Goal: Task Accomplishment & Management: Complete application form

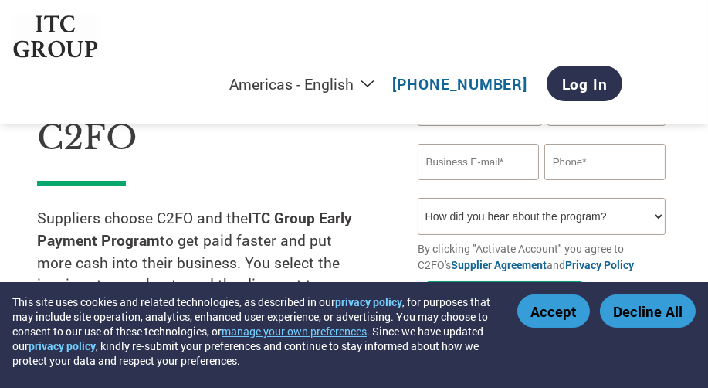
scroll to position [210, 0]
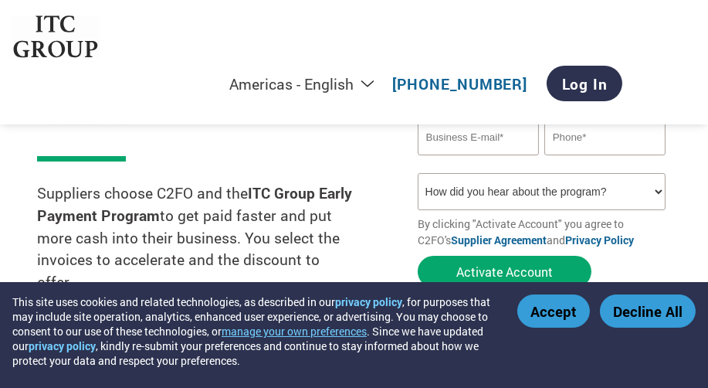
click at [541, 304] on button "Accept" at bounding box center [553, 310] width 73 height 33
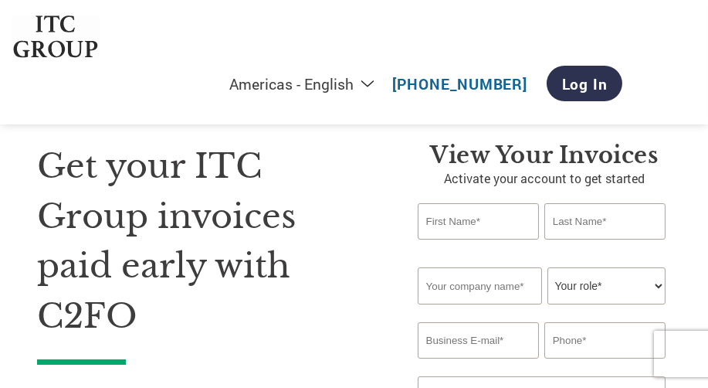
scroll to position [0, 0]
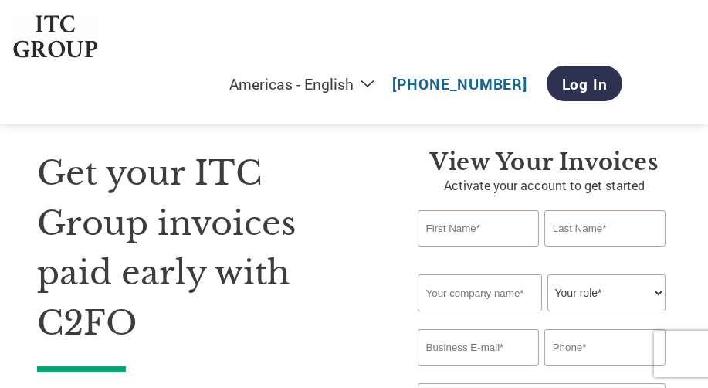
click at [461, 228] on input "text" at bounding box center [479, 228] width 122 height 36
type input "[PERSON_NAME]"
click at [572, 229] on input "text" at bounding box center [606, 228] width 122 height 36
type input "[PERSON_NAME]"
click at [485, 306] on input "text" at bounding box center [480, 292] width 124 height 37
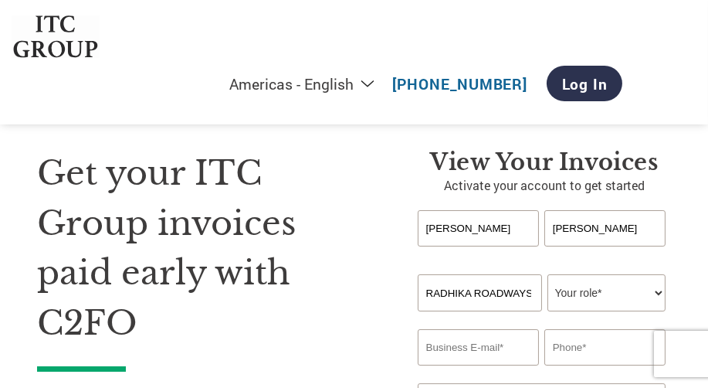
scroll to position [0, 2]
type input "RADHIKA ROADWAYS"
click at [613, 297] on select "Your role* CFO Controller Credit Manager Finance Director Treasurer CEO Preside…" at bounding box center [607, 292] width 119 height 37
select select "ACCOUNTING"
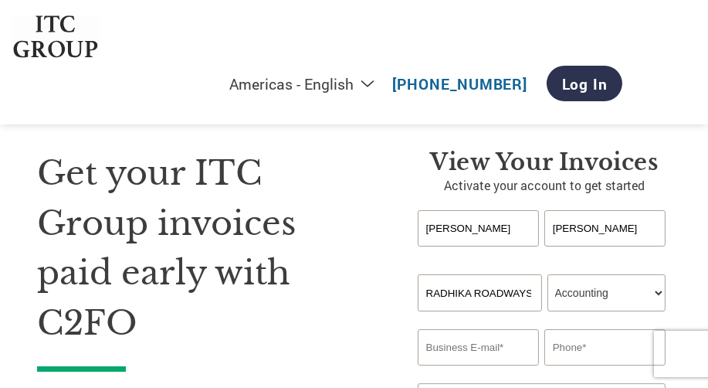
click at [548, 275] on select "Your role* CFO Controller Credit Manager Finance Director Treasurer CEO Preside…" at bounding box center [607, 292] width 119 height 37
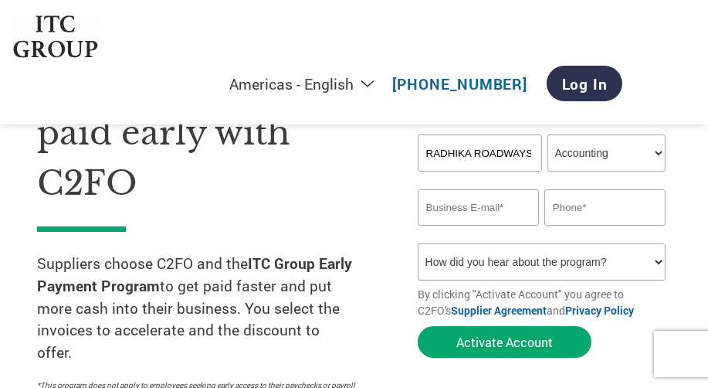
scroll to position [140, 0]
click at [476, 213] on input "email" at bounding box center [479, 207] width 122 height 36
type input "R"
type input "[EMAIL_ADDRESS][DOMAIN_NAME]"
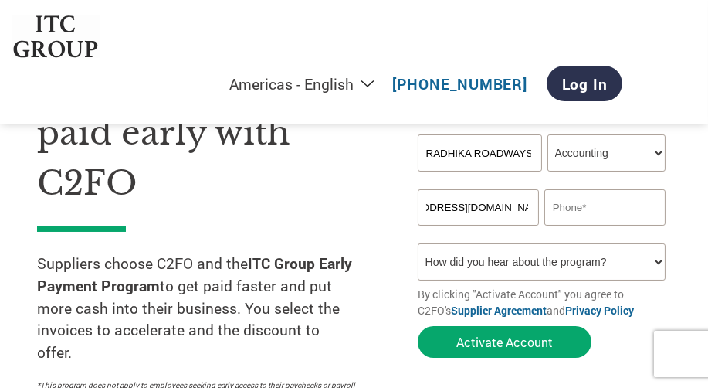
scroll to position [0, 0]
click at [558, 212] on input "text" at bounding box center [606, 207] width 122 height 36
type input "[PHONE_NUMBER]"
click at [562, 258] on select "How did you hear about the program? Received a letter Email Social Media Online…" at bounding box center [542, 261] width 249 height 37
select select "Email"
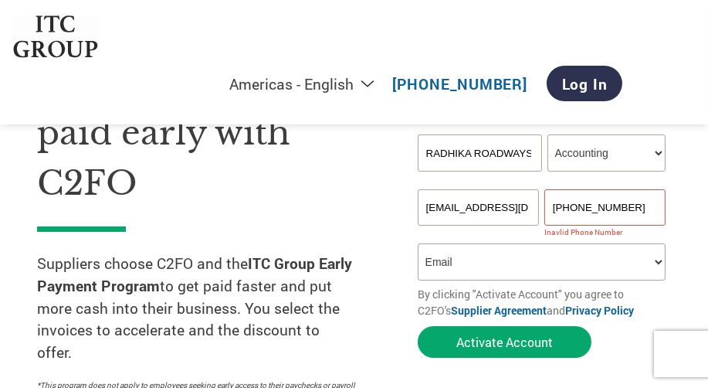
click at [418, 246] on select "How did you hear about the program? Received a letter Email Social Media Online…" at bounding box center [542, 261] width 249 height 37
click at [574, 207] on input "[PHONE_NUMBER]" at bounding box center [606, 207] width 122 height 36
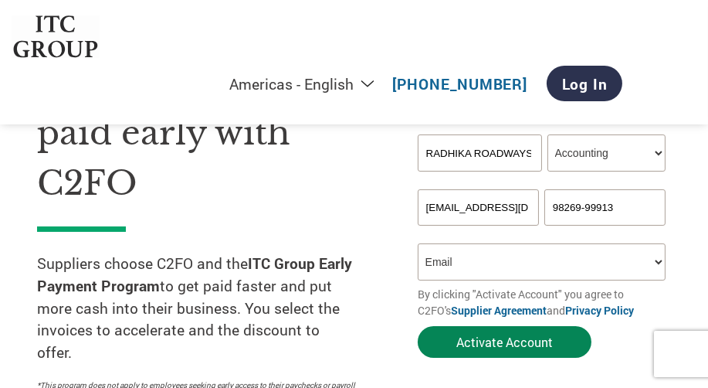
click at [521, 334] on button "Activate Account" at bounding box center [505, 342] width 174 height 32
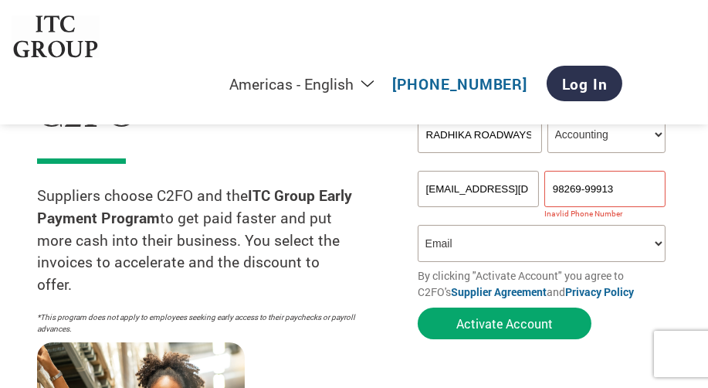
scroll to position [210, 0]
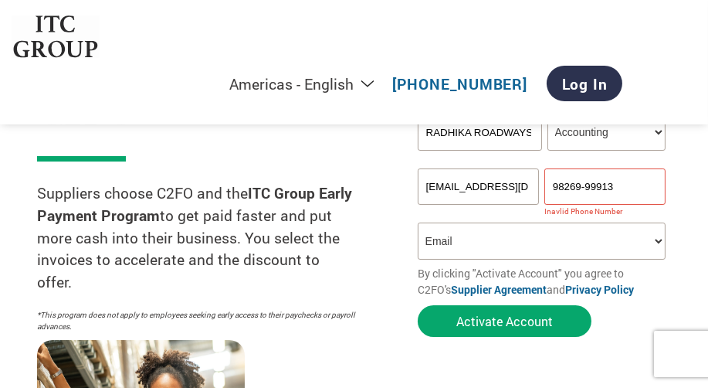
click at [628, 182] on input "98269-99913" at bounding box center [606, 186] width 122 height 36
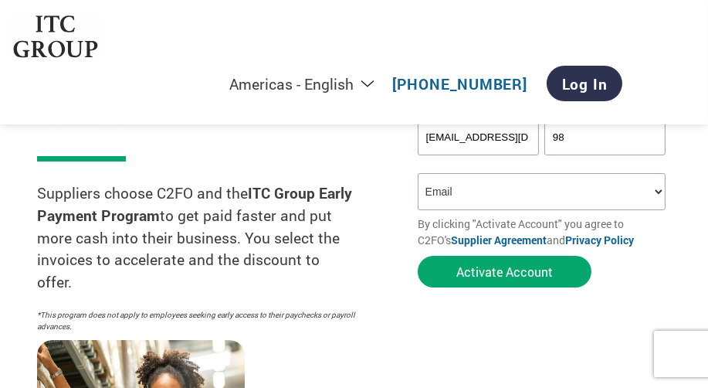
type input "9"
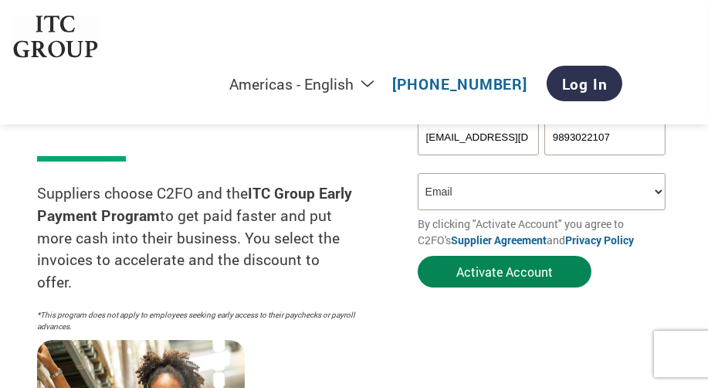
type input "9893022107"
click at [541, 270] on button "Activate Account" at bounding box center [505, 272] width 174 height 32
click at [465, 277] on button "Activate Account" at bounding box center [505, 272] width 174 height 32
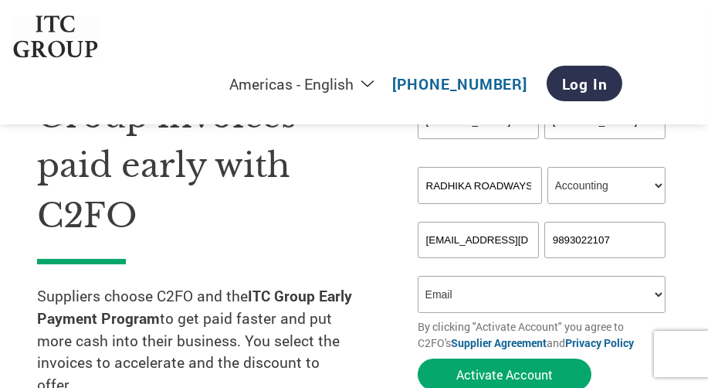
scroll to position [280, 0]
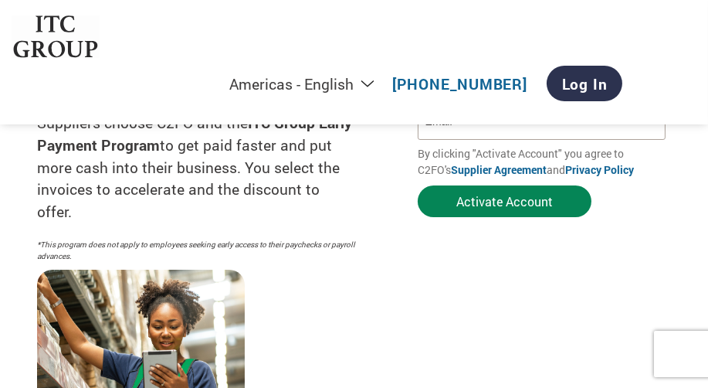
click at [490, 209] on button "Activate Account" at bounding box center [505, 201] width 174 height 32
click at [495, 205] on button "Activate Account" at bounding box center [505, 201] width 174 height 32
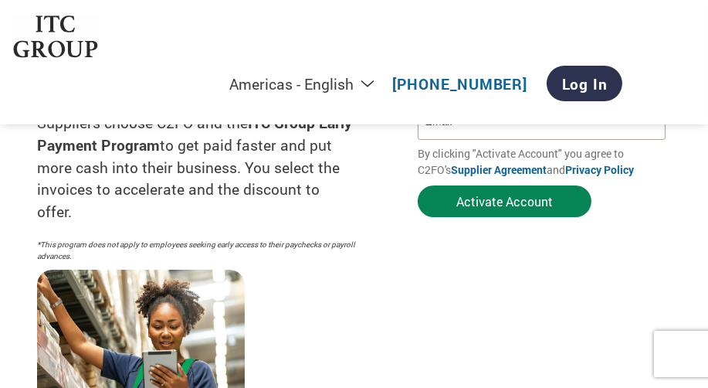
click at [495, 205] on button "Activate Account" at bounding box center [505, 201] width 174 height 32
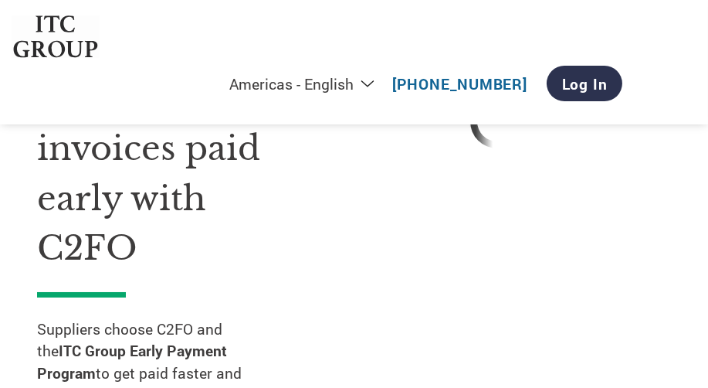
scroll to position [210, 0]
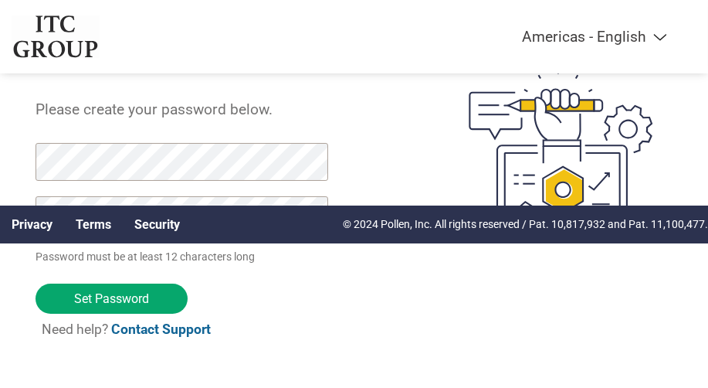
scroll to position [149, 0]
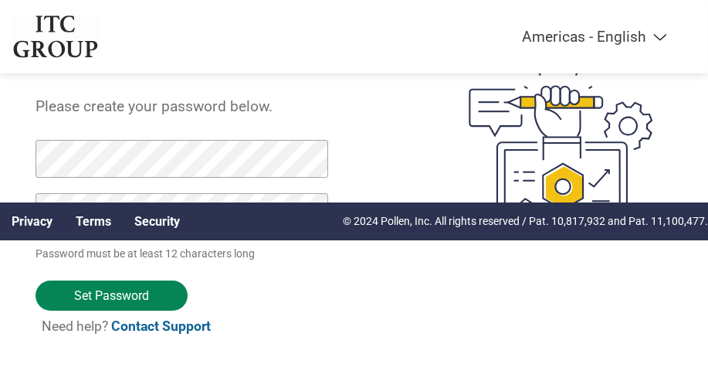
click at [91, 290] on input "Set Password" at bounding box center [112, 295] width 152 height 30
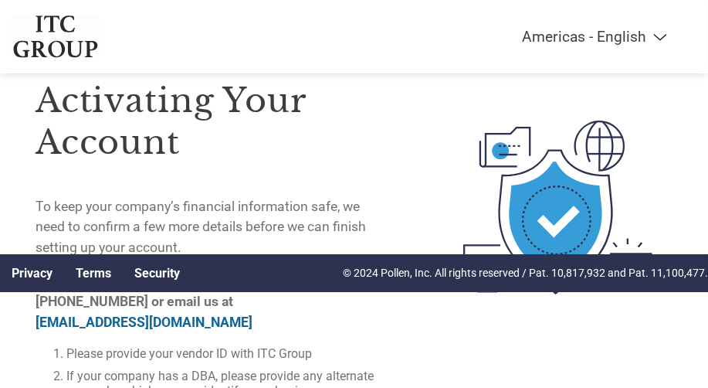
scroll to position [156, 0]
